Goal: Task Accomplishment & Management: Use online tool/utility

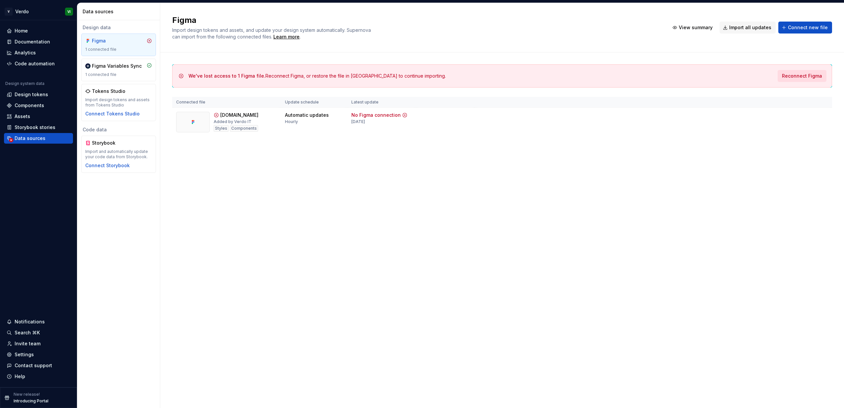
click at [796, 77] on span "Reconnect Figma" at bounding box center [802, 76] width 40 height 7
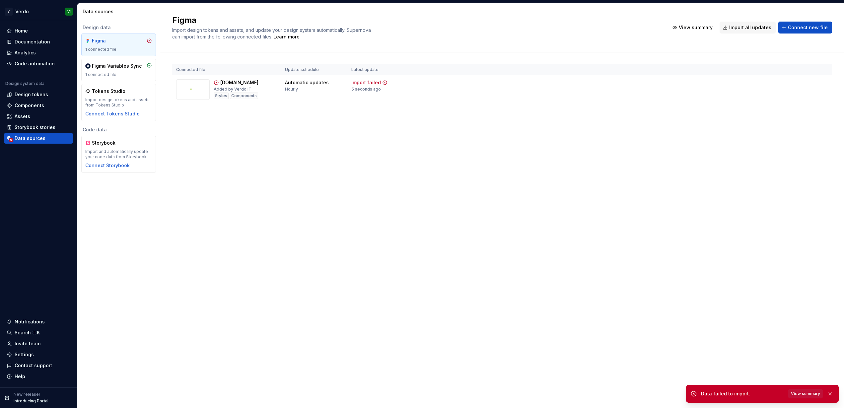
click at [807, 393] on span "View summary" at bounding box center [805, 393] width 29 height 5
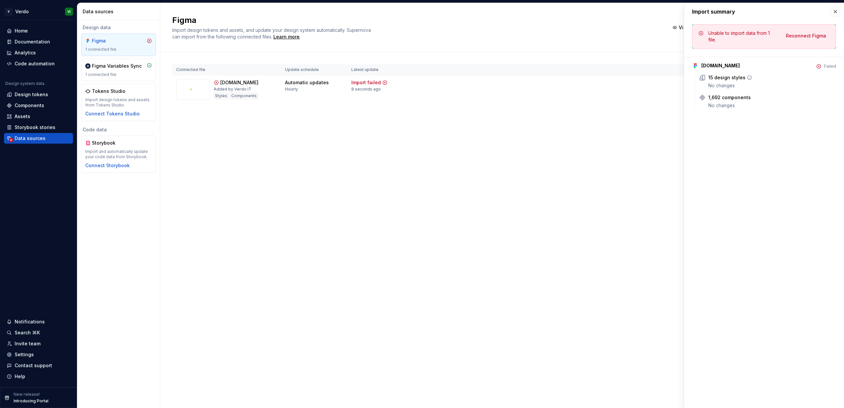
click at [749, 78] on icon at bounding box center [749, 77] width 5 height 5
click at [600, 76] on td "View summary Import updates" at bounding box center [653, 87] width 357 height 25
click at [807, 36] on span "Reconnect Figma" at bounding box center [806, 36] width 40 height 7
click at [800, 393] on span "View summary" at bounding box center [805, 393] width 29 height 5
click at [836, 13] on button "button" at bounding box center [835, 11] width 9 height 9
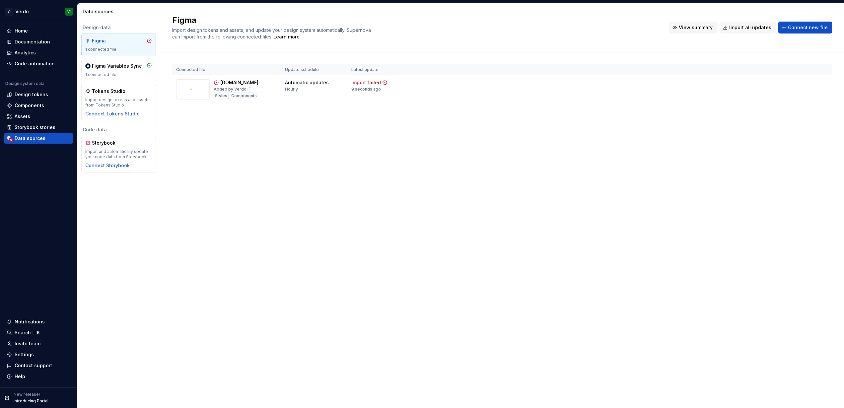
click at [701, 27] on span "View summary" at bounding box center [696, 27] width 34 height 7
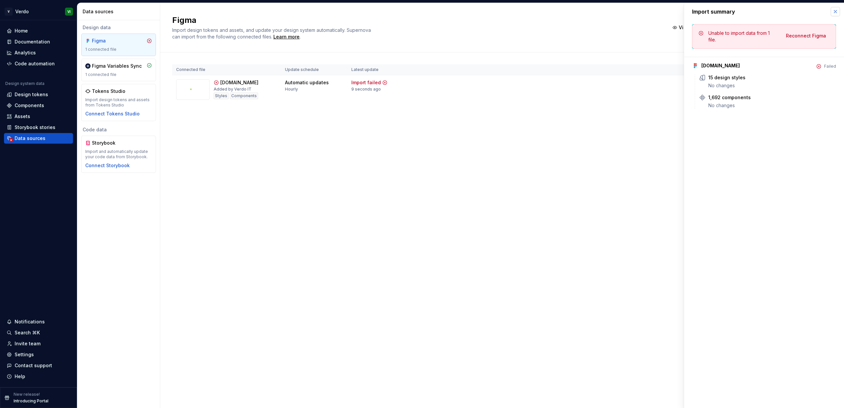
click at [835, 13] on button "button" at bounding box center [835, 11] width 9 height 9
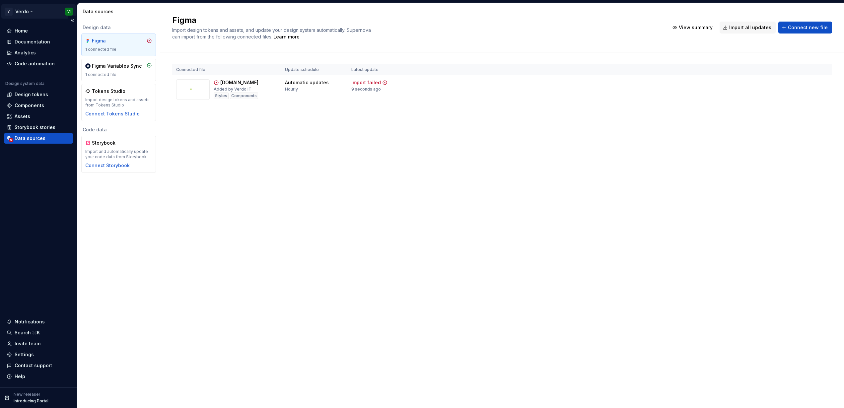
click at [32, 11] on html "V Verdo VI Home Documentation Analytics Code automation Design system data Desi…" at bounding box center [422, 204] width 844 height 408
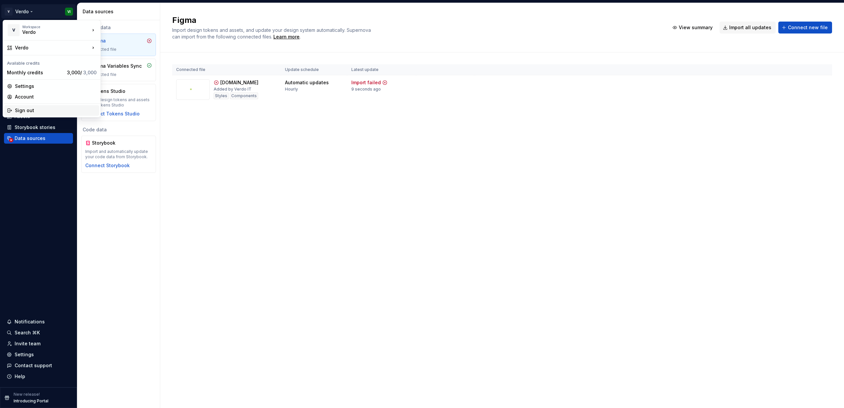
click at [26, 112] on div "Sign out" at bounding box center [56, 110] width 82 height 7
